Goal: Task Accomplishment & Management: Use online tool/utility

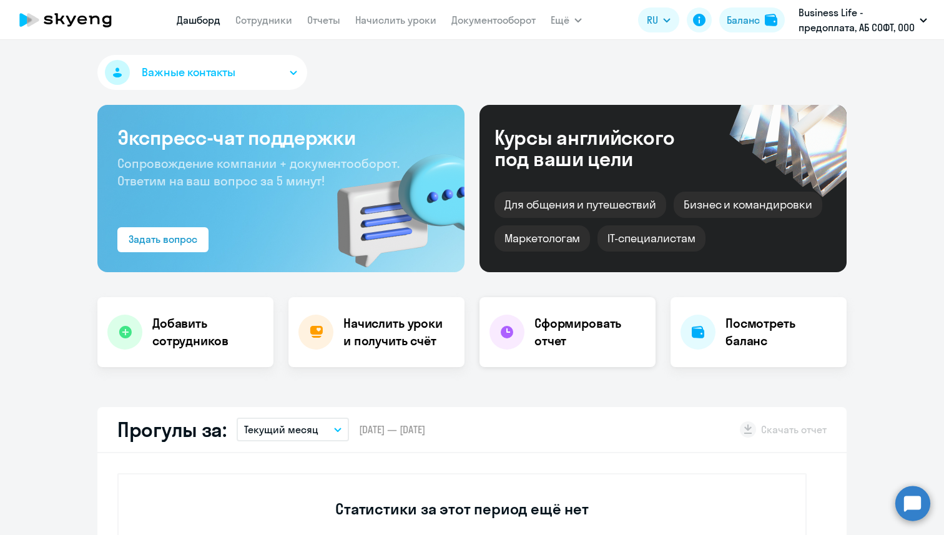
select select "30"
click at [172, 345] on h4 "Добавить сотрудников" at bounding box center [207, 332] width 111 height 35
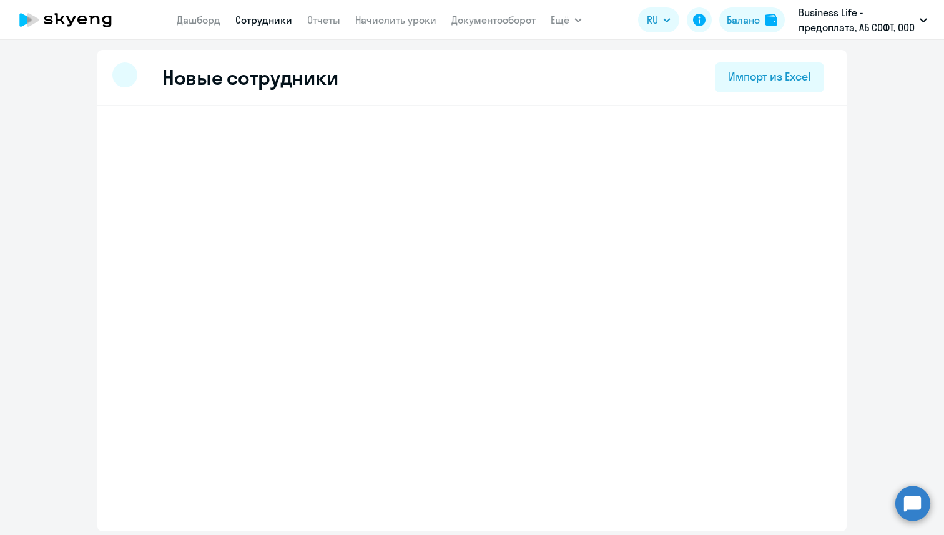
select select "english_adult_not_native_speaker"
select select "3"
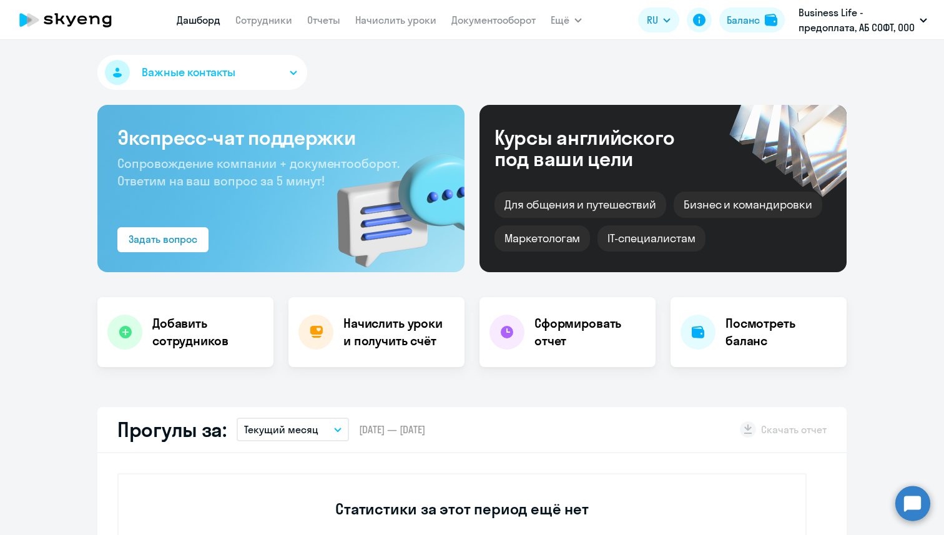
select select "30"
